Goal: Find specific page/section: Find specific page/section

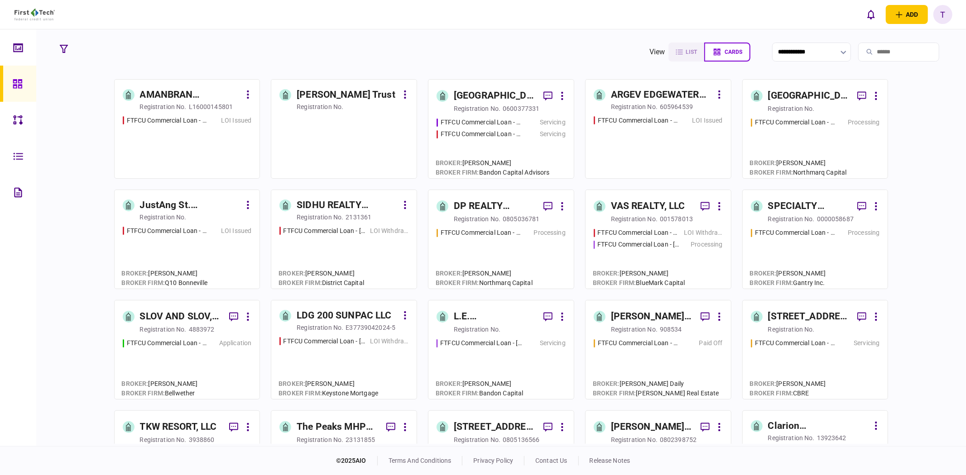
click at [327, 105] on div "registration no." at bounding box center [320, 106] width 47 height 9
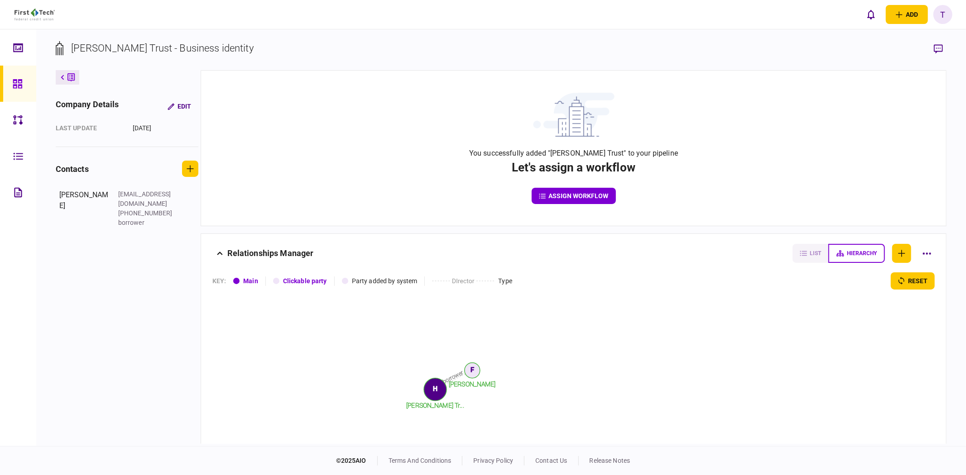
click at [62, 76] on icon at bounding box center [62, 77] width 3 height 5
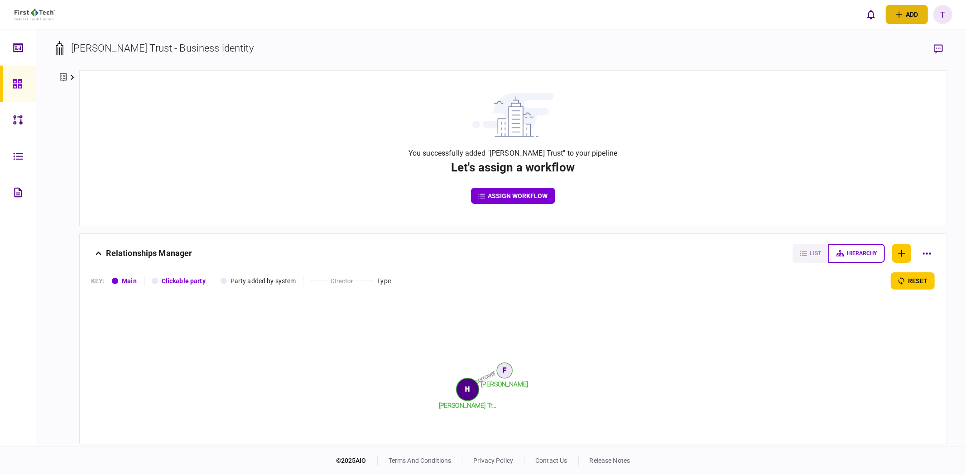
click at [898, 17] on icon "open adding identity options" at bounding box center [899, 14] width 7 height 7
click at [755, 62] on section "[PERSON_NAME] Trust - Business identity" at bounding box center [501, 55] width 891 height 29
drag, startPoint x: 23, startPoint y: 79, endPoint x: 13, endPoint y: 48, distance: 33.2
click at [21, 78] on div at bounding box center [20, 84] width 14 height 36
click at [13, 48] on icon at bounding box center [18, 48] width 10 height 10
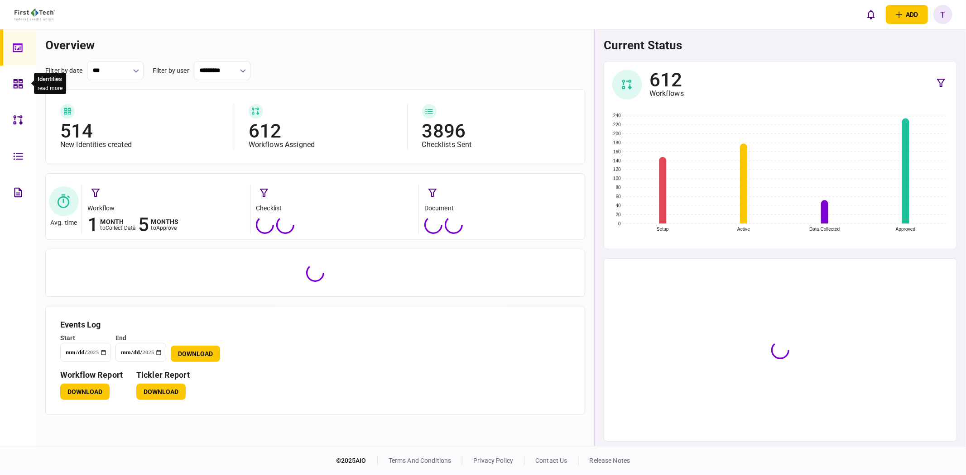
click at [23, 88] on div at bounding box center [20, 84] width 14 height 36
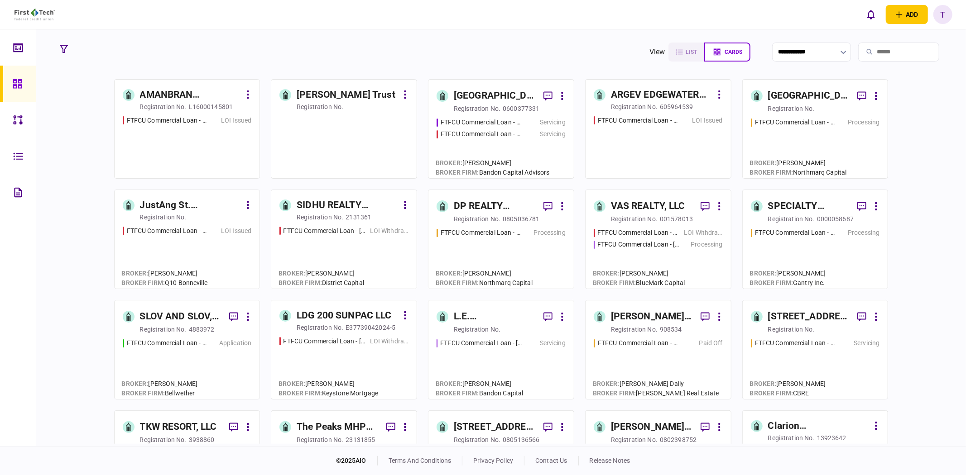
click at [904, 55] on input "search" at bounding box center [898, 52] width 81 height 19
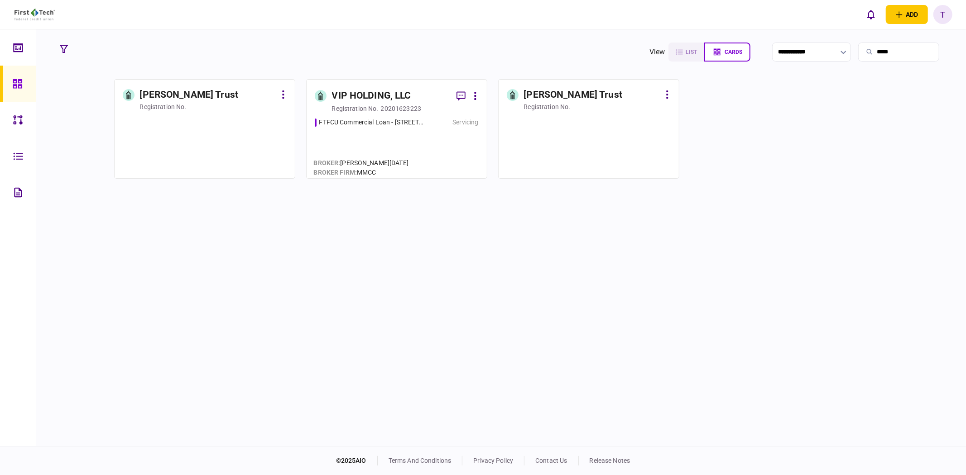
click at [904, 55] on input "*****" at bounding box center [898, 52] width 81 height 19
type input "*****"
click at [222, 112] on link "[PERSON_NAME] Trust registration no." at bounding box center [204, 129] width 181 height 100
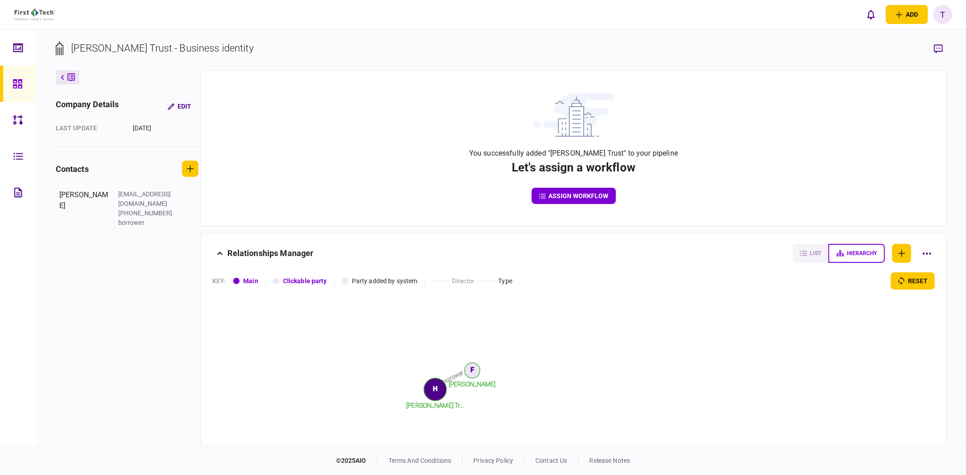
click at [64, 75] on button at bounding box center [68, 77] width 24 height 14
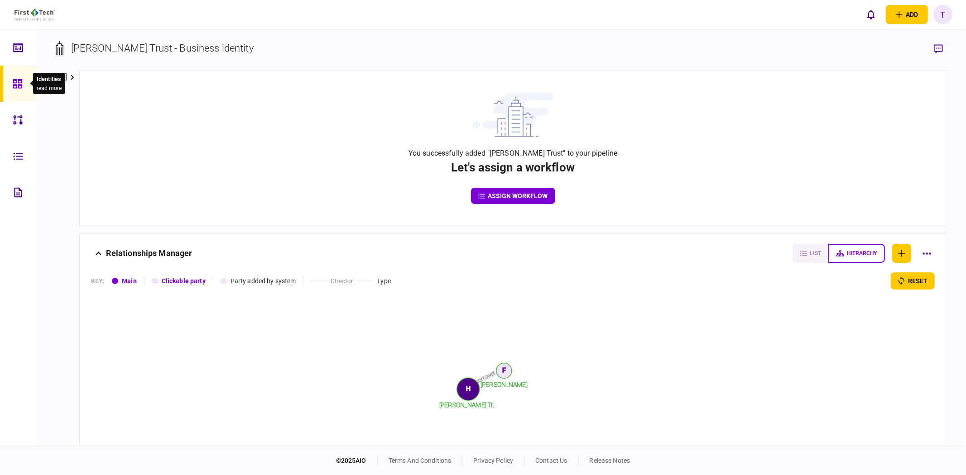
click at [23, 83] on div at bounding box center [20, 84] width 14 height 36
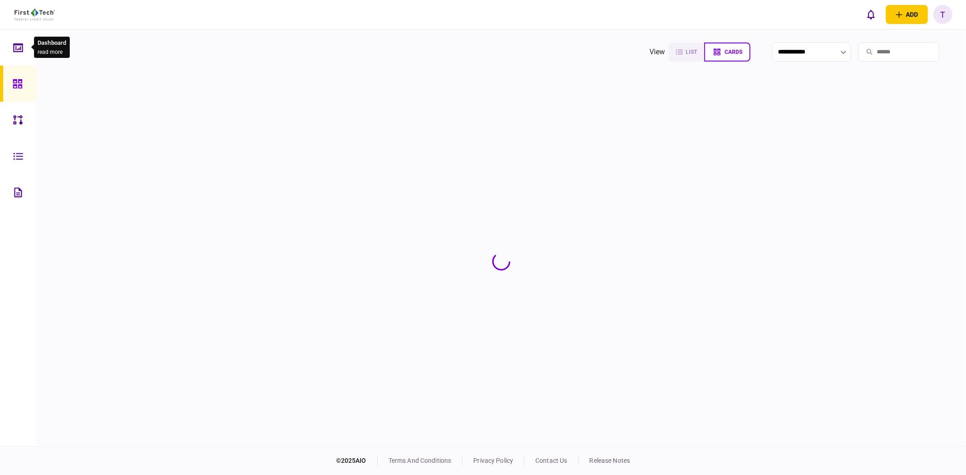
click at [14, 48] on icon at bounding box center [18, 47] width 10 height 9
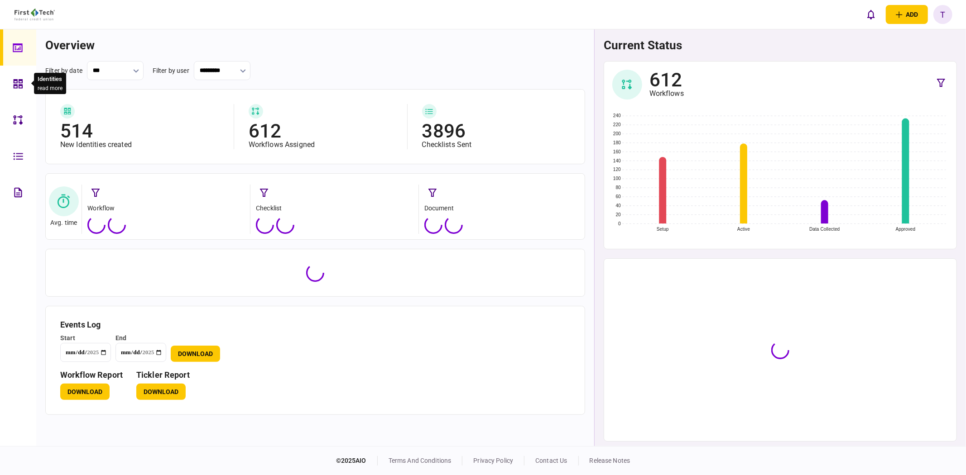
click at [14, 86] on icon at bounding box center [18, 84] width 10 height 10
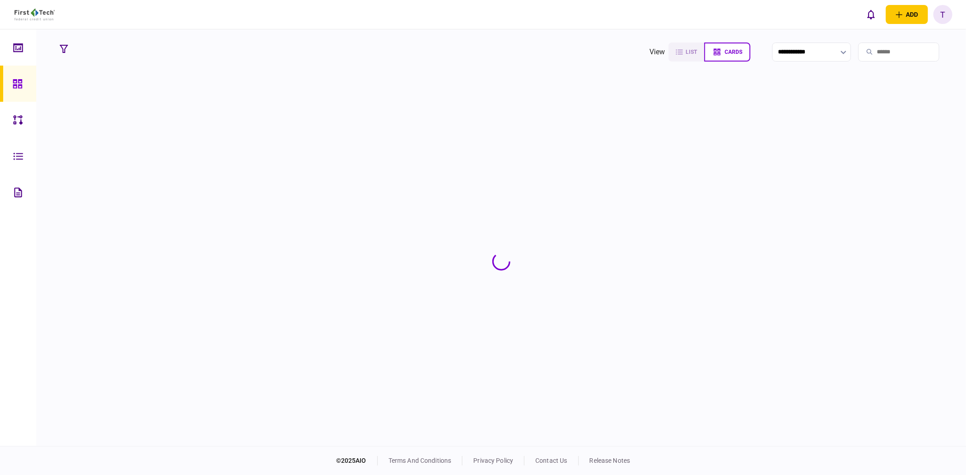
click at [918, 48] on input "search" at bounding box center [898, 52] width 81 height 19
type input "*****"
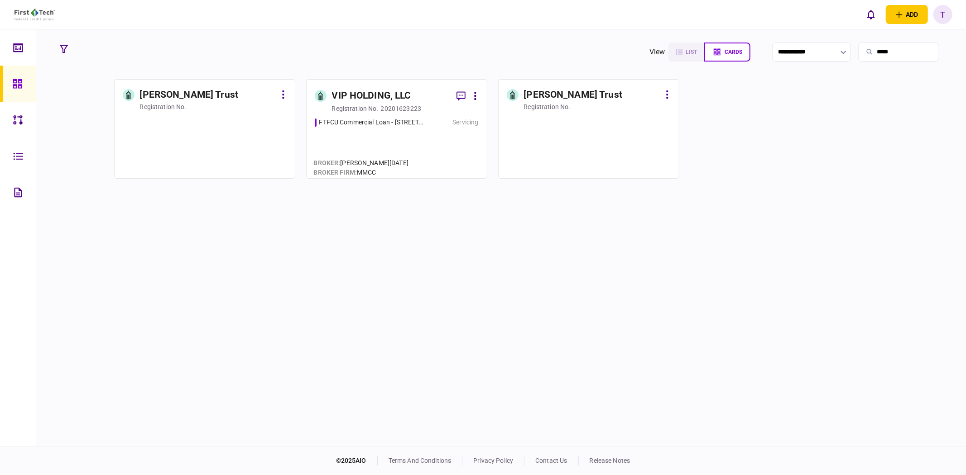
click at [283, 93] on icon at bounding box center [283, 95] width 2 height 9
click at [371, 216] on div at bounding box center [483, 237] width 966 height 475
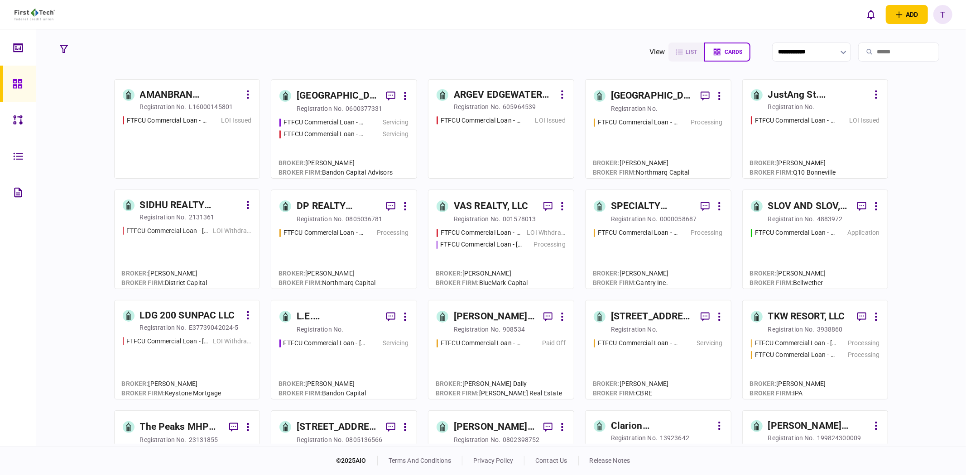
click at [887, 52] on input "search" at bounding box center [898, 52] width 81 height 19
